Goal: Find specific fact: Find specific fact

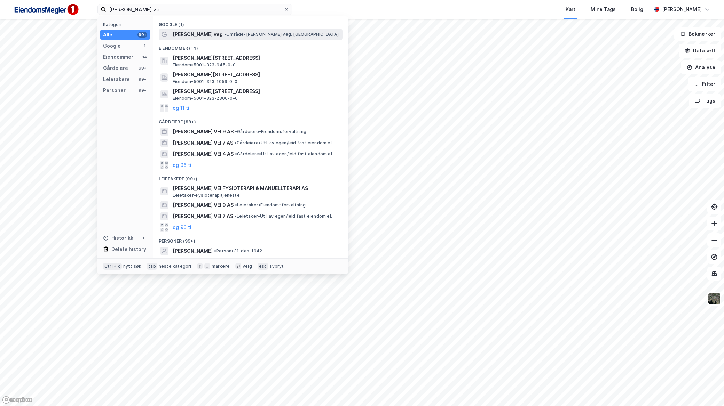
click at [224, 37] on span "• Område • [PERSON_NAME] veg, [GEOGRAPHIC_DATA]" at bounding box center [281, 35] width 114 height 6
click at [195, 9] on input "[PERSON_NAME] vei" at bounding box center [194, 9] width 177 height 10
click at [237, 140] on span "• Gårdeiere • Utl. av egen/leid fast eiendom el." at bounding box center [284, 143] width 98 height 6
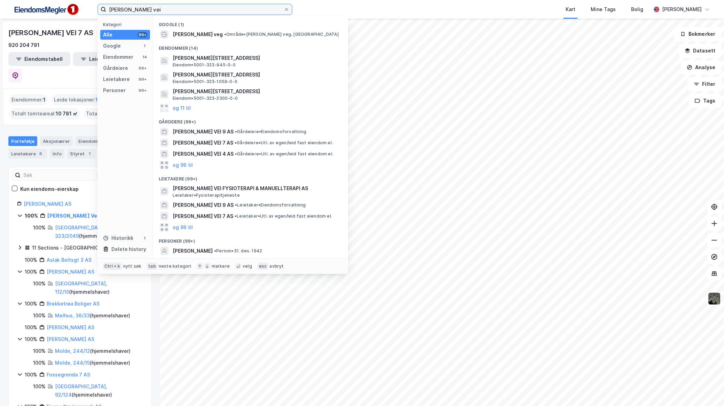
click at [183, 9] on input "[PERSON_NAME] vei" at bounding box center [194, 9] width 177 height 10
click at [220, 13] on input "[PERSON_NAME] vei" at bounding box center [194, 9] width 177 height 10
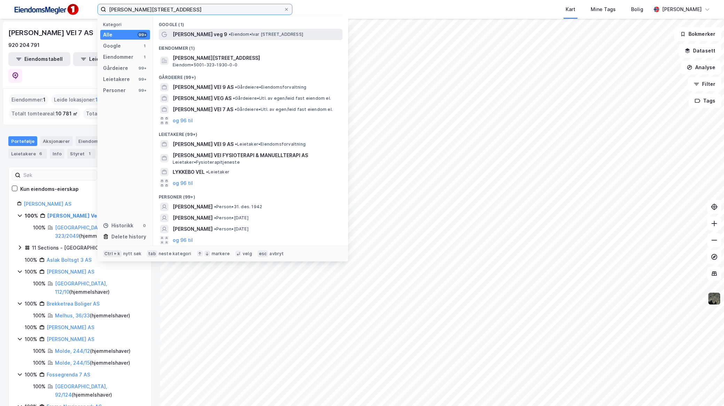
type input "[PERSON_NAME][STREET_ADDRESS]"
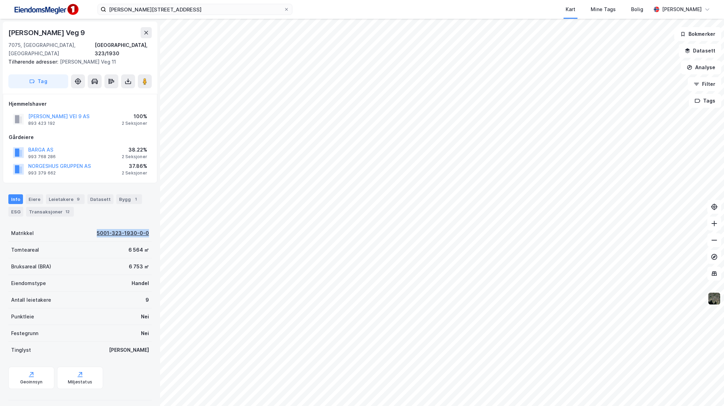
drag, startPoint x: 87, startPoint y: 223, endPoint x: 142, endPoint y: 225, distance: 54.7
click at [142, 225] on div "Matrikkel 5001-323-1930-0-0" at bounding box center [79, 233] width 143 height 17
copy div "5001-323-1930-0-0"
drag, startPoint x: 77, startPoint y: 33, endPoint x: -2, endPoint y: 33, distance: 78.3
click at [0, 33] on html "[PERSON_NAME] vei 9 Kart Mine Tags Bolig [PERSON_NAME] [PERSON_NAME] Veg 9 7075…" at bounding box center [362, 203] width 724 height 406
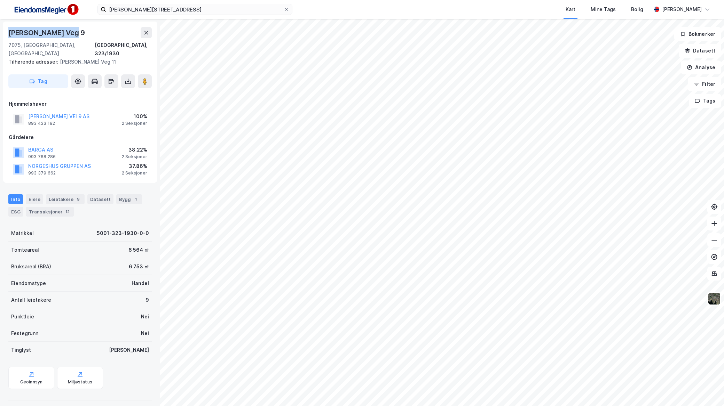
copy div "[PERSON_NAME] Veg 9"
drag, startPoint x: 111, startPoint y: 240, endPoint x: 135, endPoint y: 243, distance: 24.2
click at [135, 243] on div "Tomteareal 6 564 ㎡" at bounding box center [79, 250] width 143 height 17
copy div "6 564"
